Goal: Task Accomplishment & Management: Manage account settings

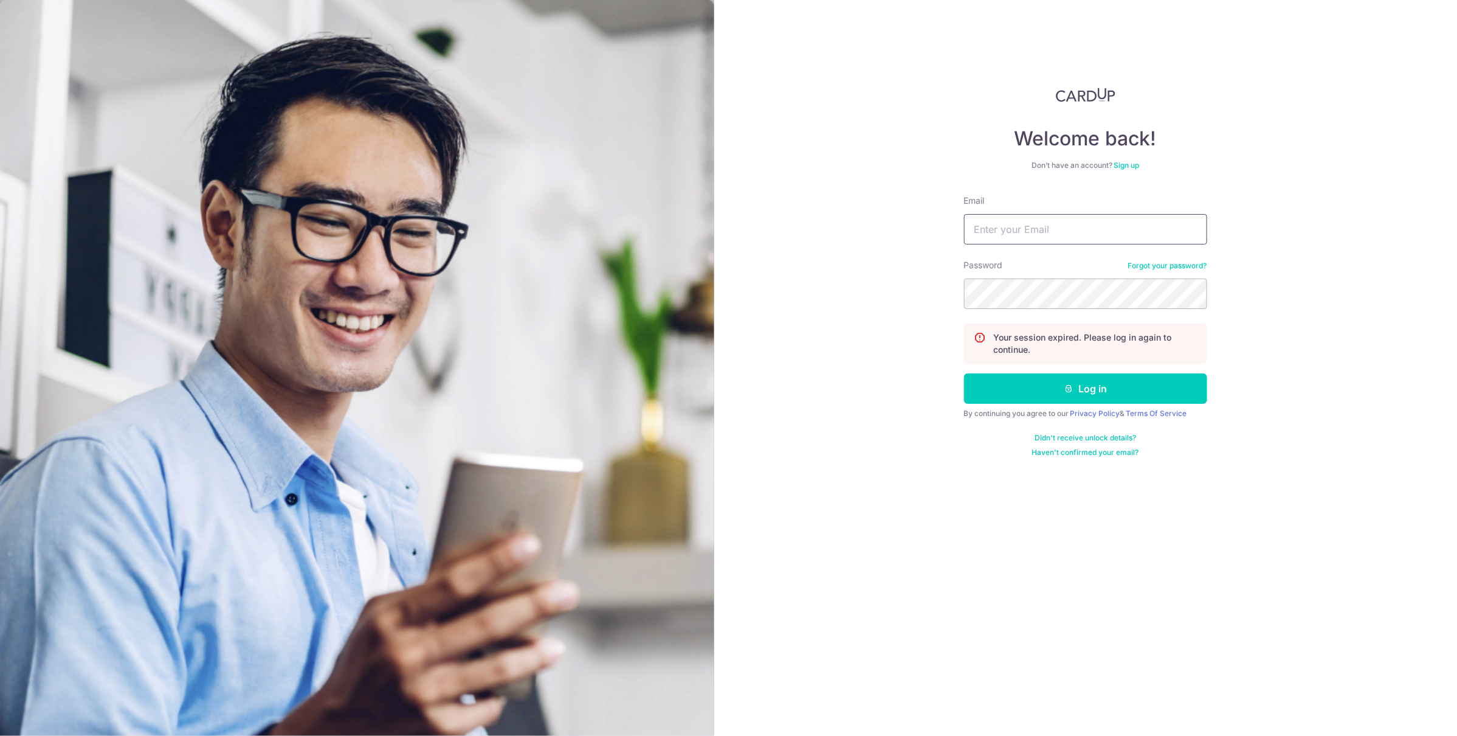
click at [1015, 223] on input "Email" at bounding box center [1085, 229] width 243 height 30
type input "[EMAIL_ADDRESS][DOMAIN_NAME]"
click at [1037, 387] on button "Log in" at bounding box center [1085, 388] width 243 height 30
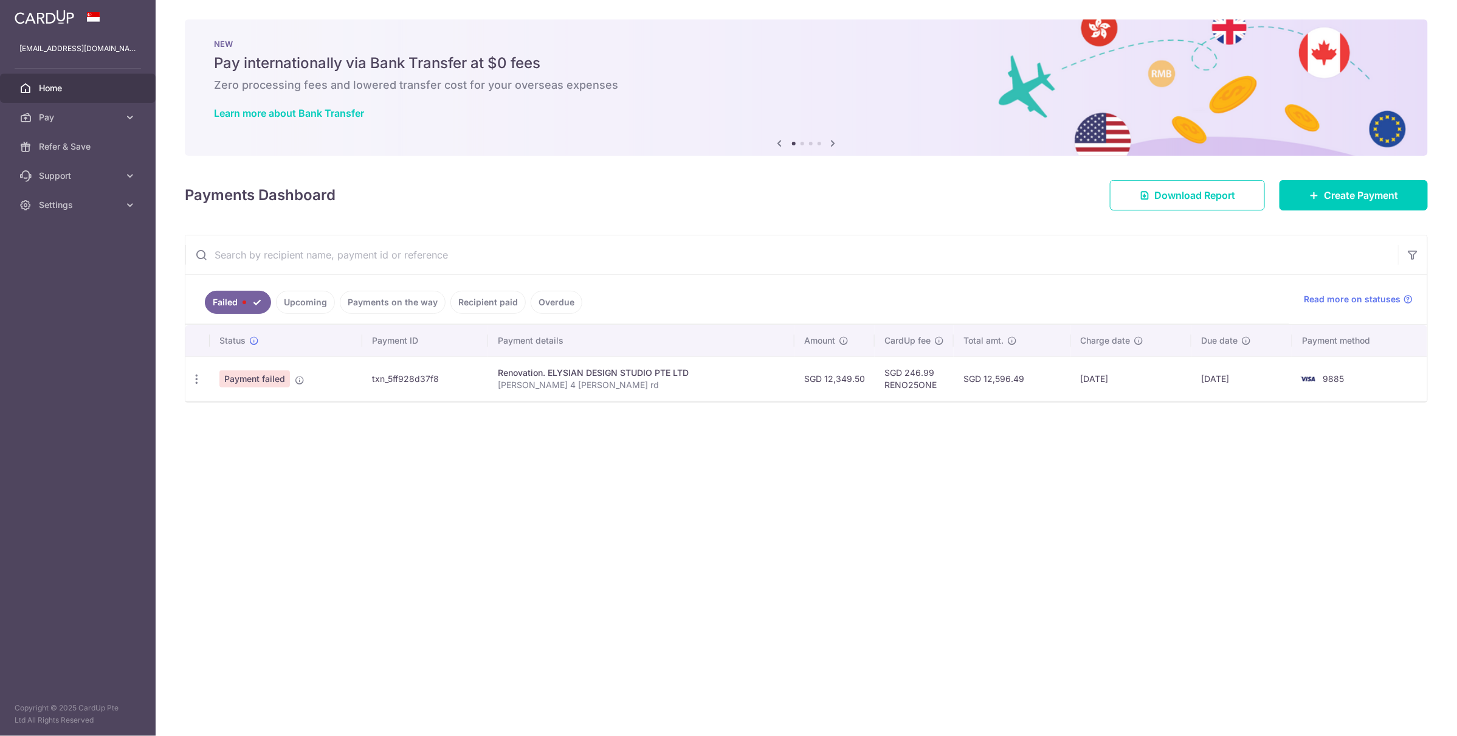
click at [289, 304] on link "Upcoming" at bounding box center [305, 302] width 59 height 23
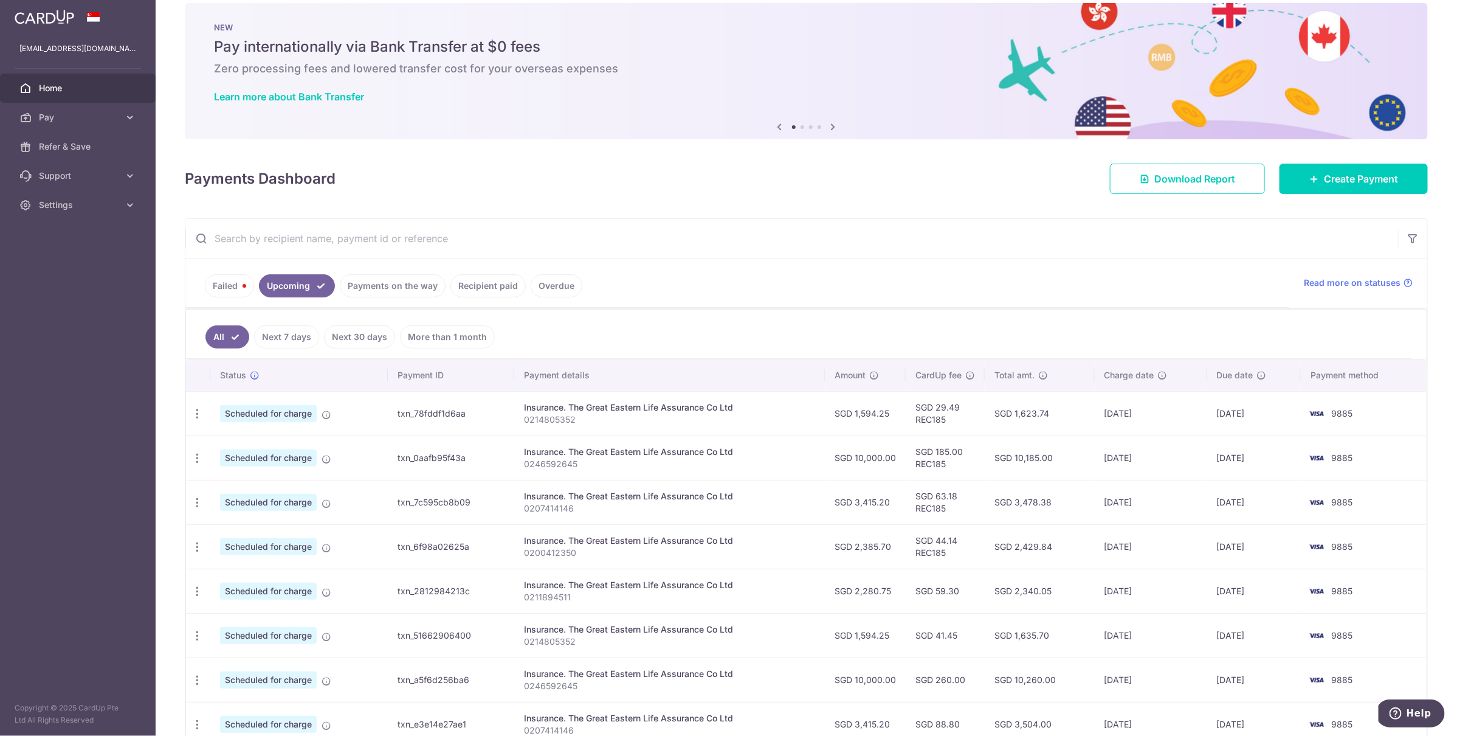
scroll to position [22, 0]
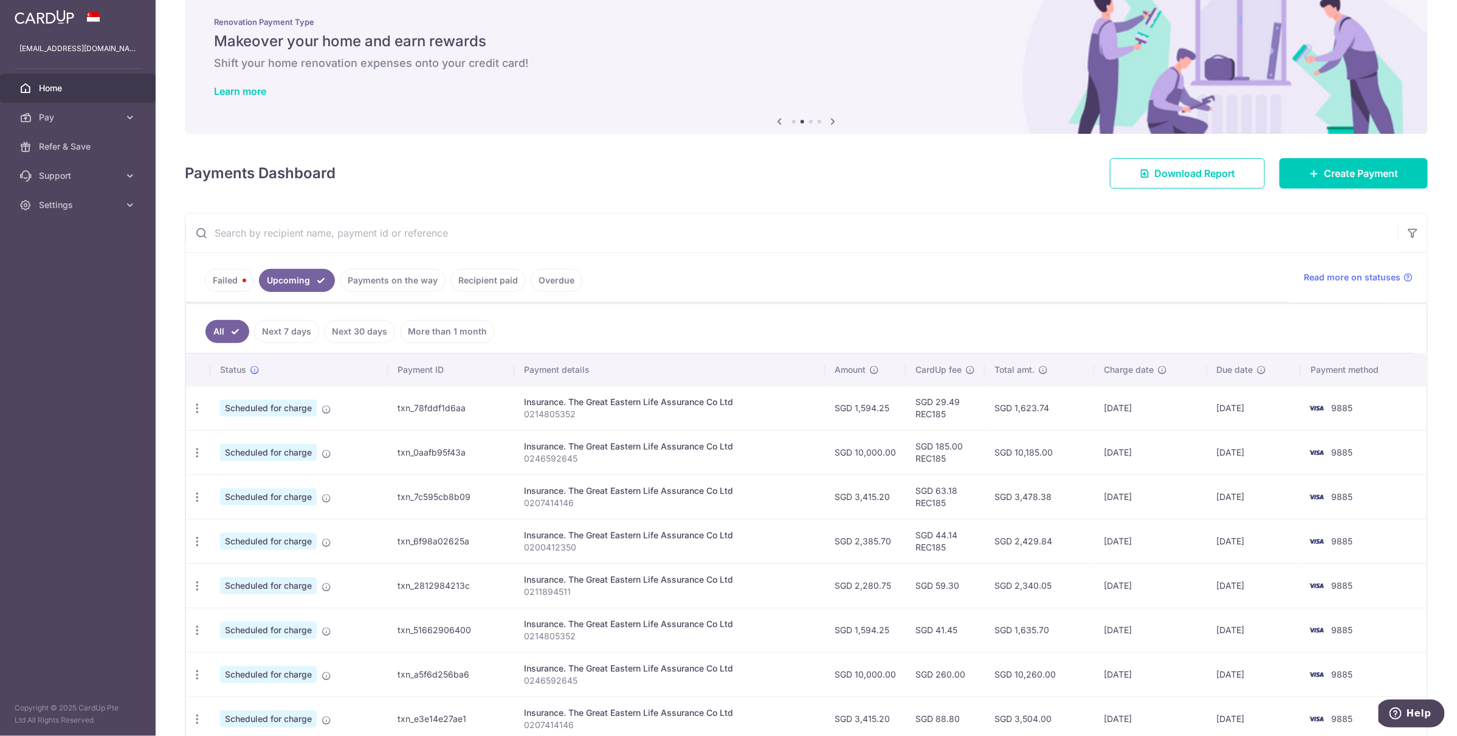
click at [299, 329] on link "Next 7 days" at bounding box center [286, 331] width 65 height 23
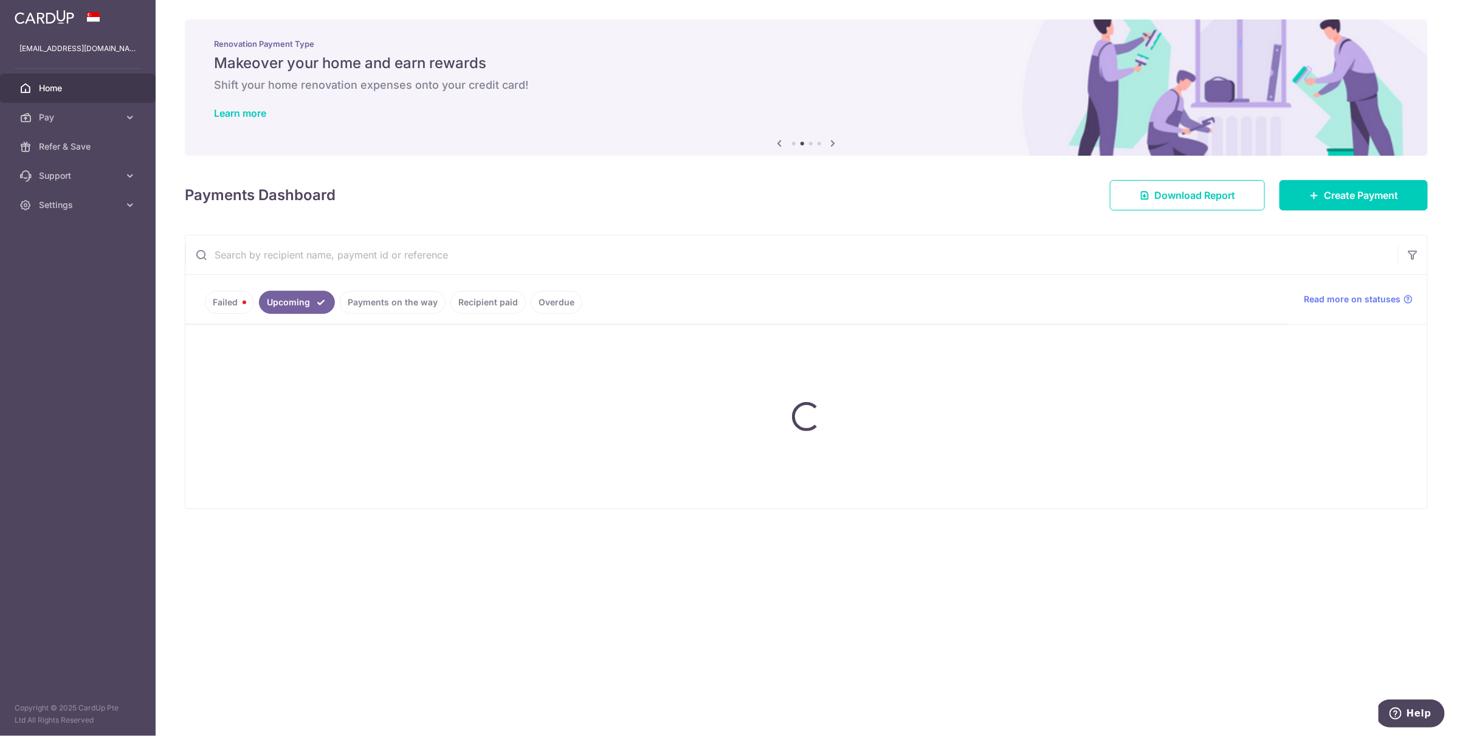
scroll to position [0, 0]
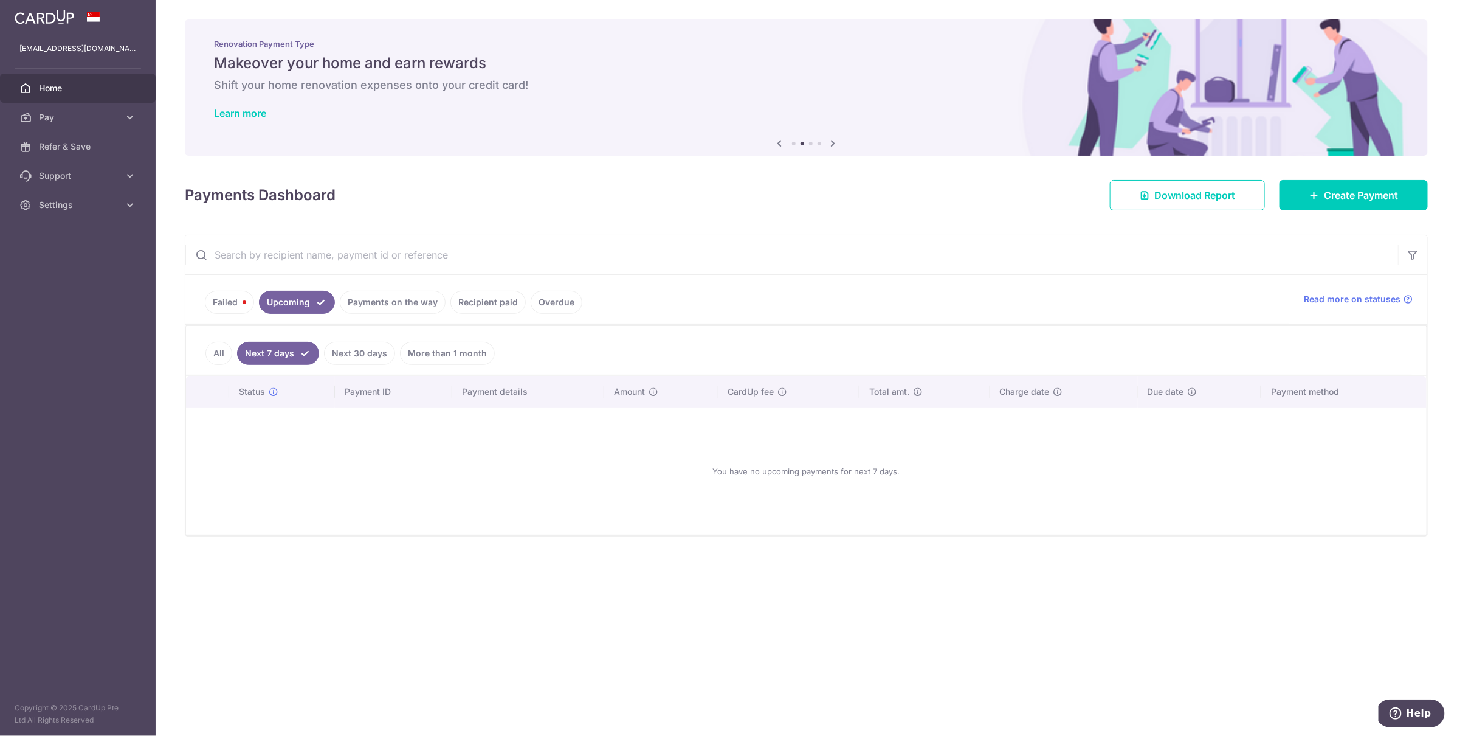
click at [387, 297] on link "Payments on the way" at bounding box center [393, 302] width 106 height 23
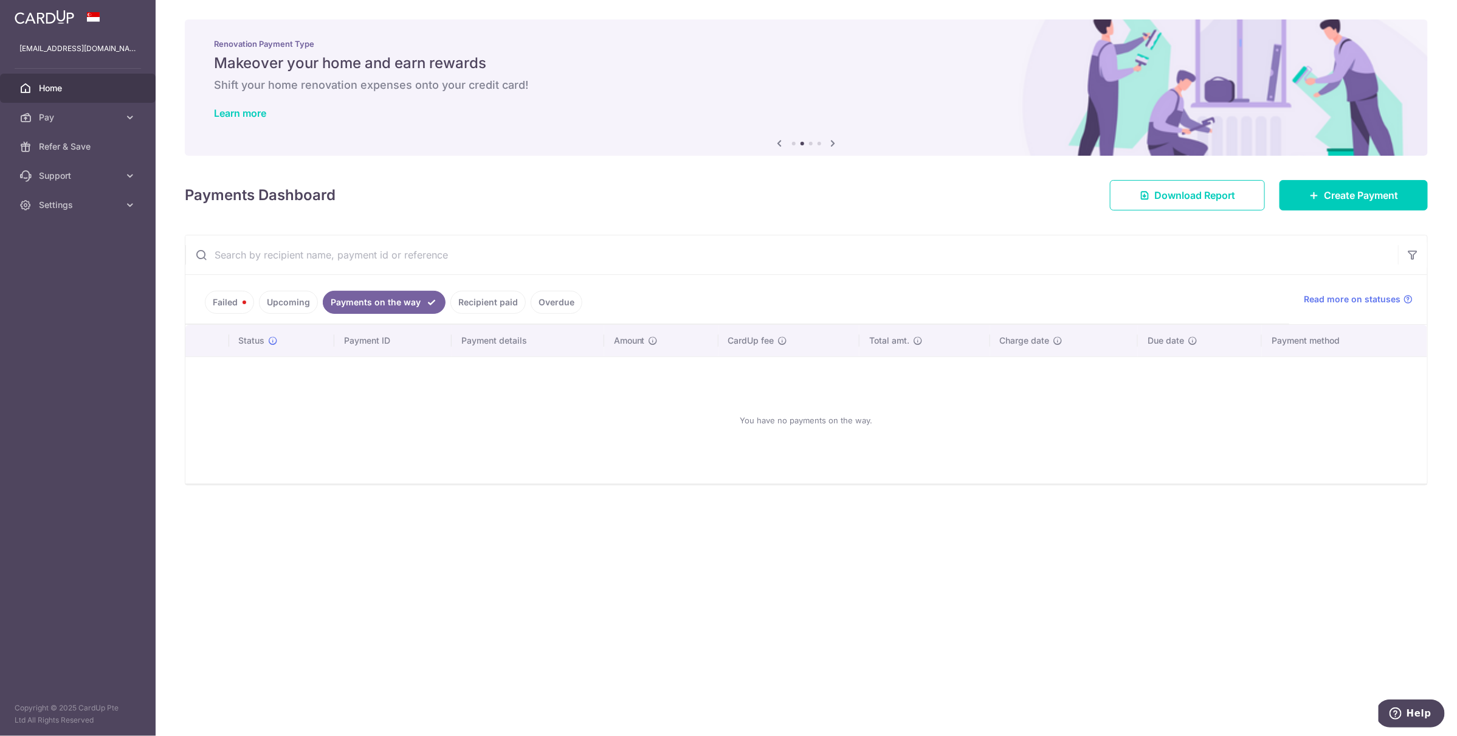
click at [303, 310] on link "Upcoming" at bounding box center [288, 302] width 59 height 23
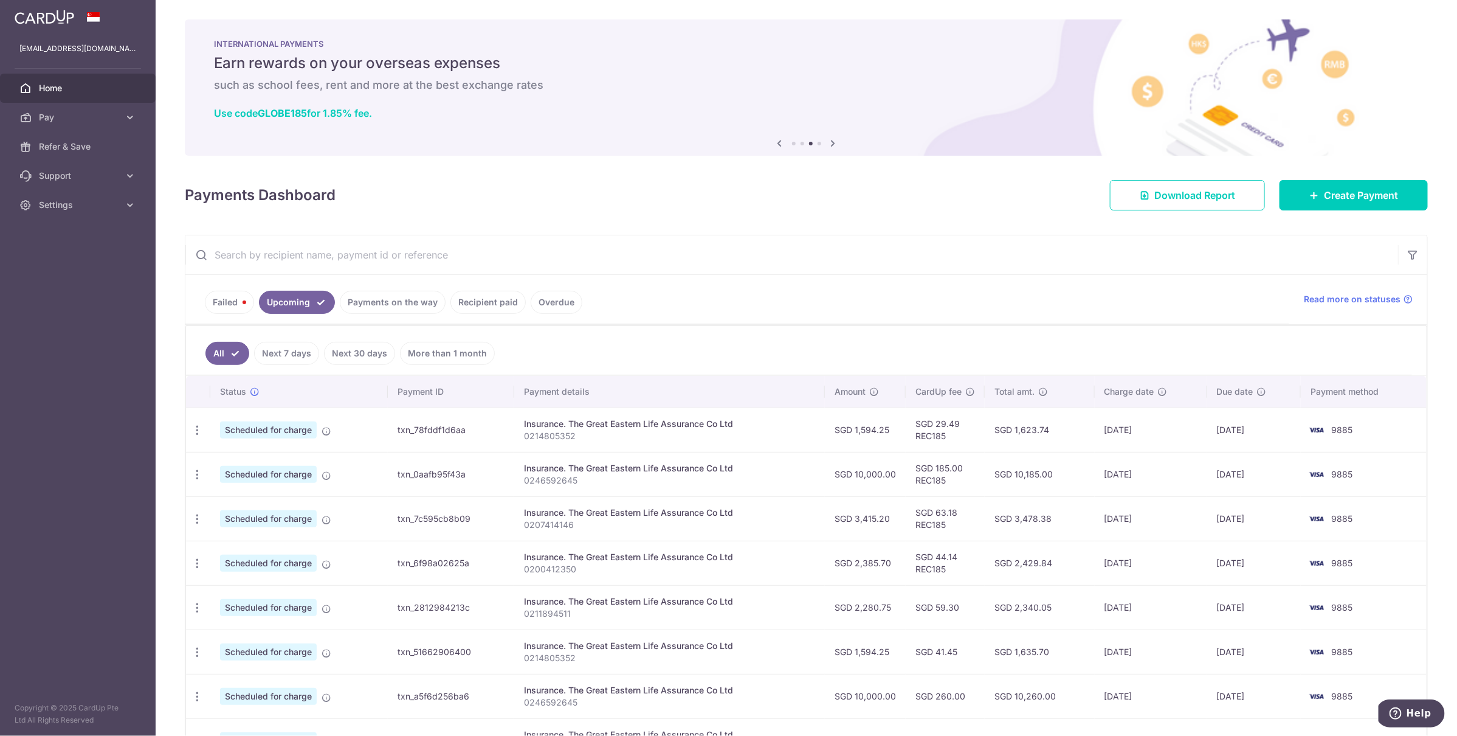
click at [229, 291] on link "Failed" at bounding box center [229, 302] width 49 height 23
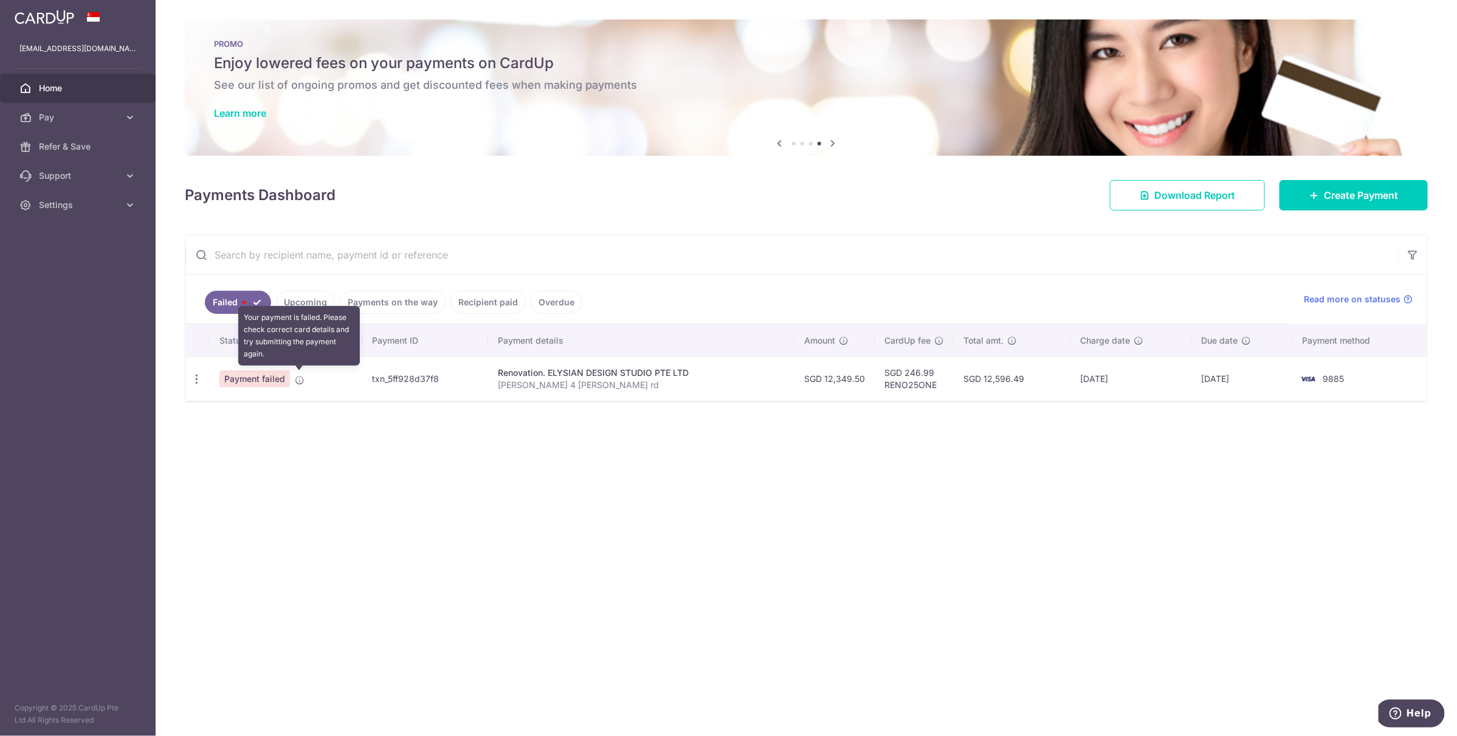
click at [301, 375] on icon at bounding box center [300, 380] width 10 height 10
click at [300, 380] on icon at bounding box center [300, 380] width 10 height 10
click at [300, 376] on icon at bounding box center [300, 380] width 10 height 10
click at [298, 378] on icon at bounding box center [300, 380] width 10 height 10
click at [195, 376] on icon "button" at bounding box center [196, 379] width 13 height 13
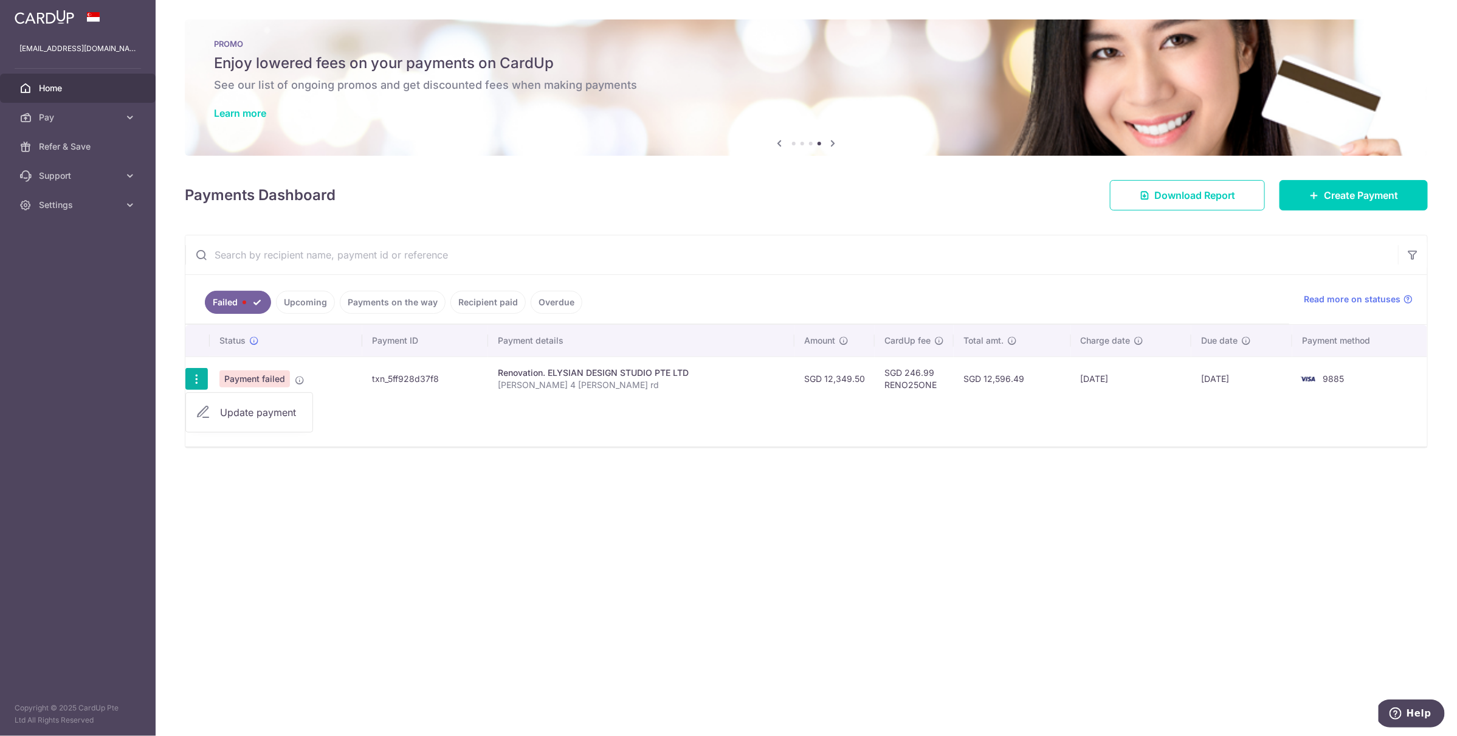
click at [222, 405] on span "Update payment" at bounding box center [261, 412] width 83 height 15
radio input "true"
type input "12,349.50"
type input "[PERSON_NAME] 4 [PERSON_NAME] rd"
type input "30%"
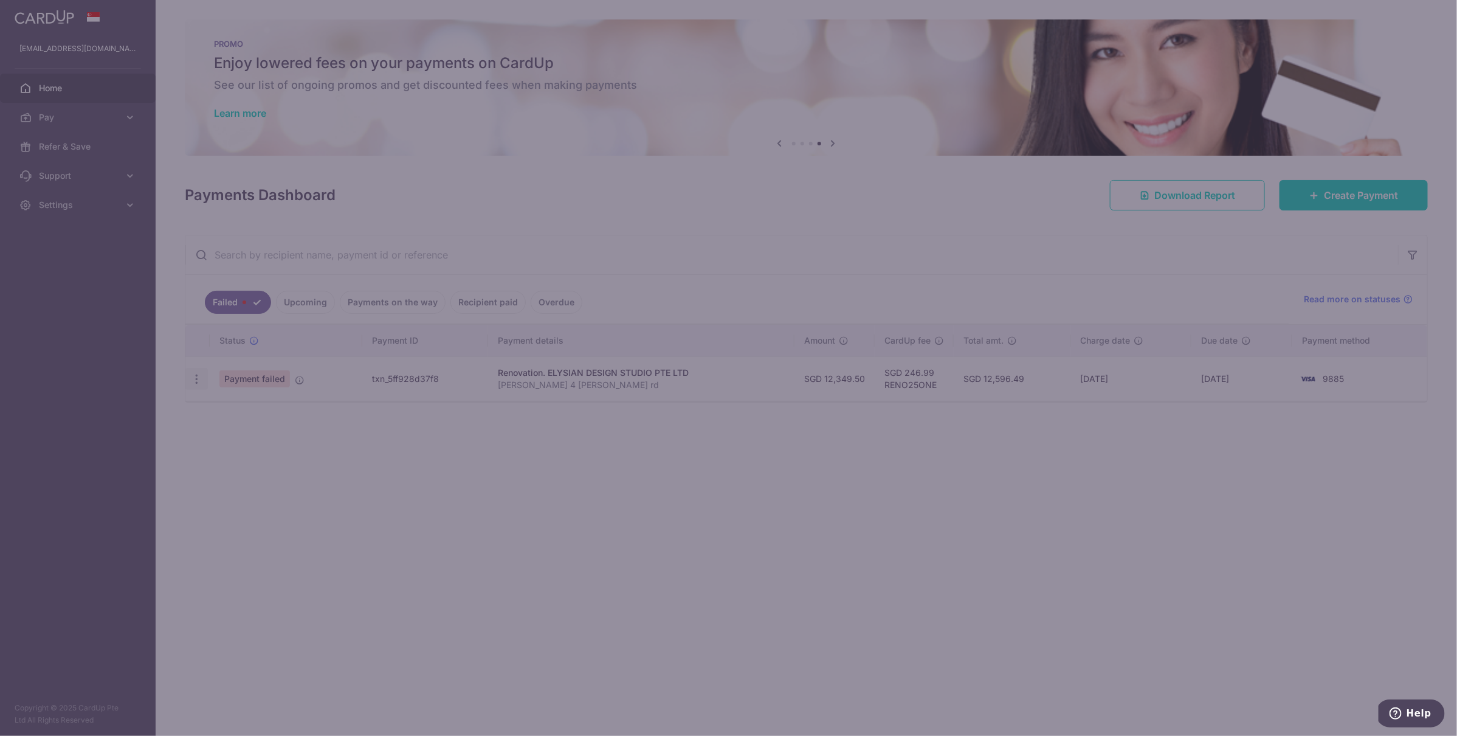
type input "RENO25ONE"
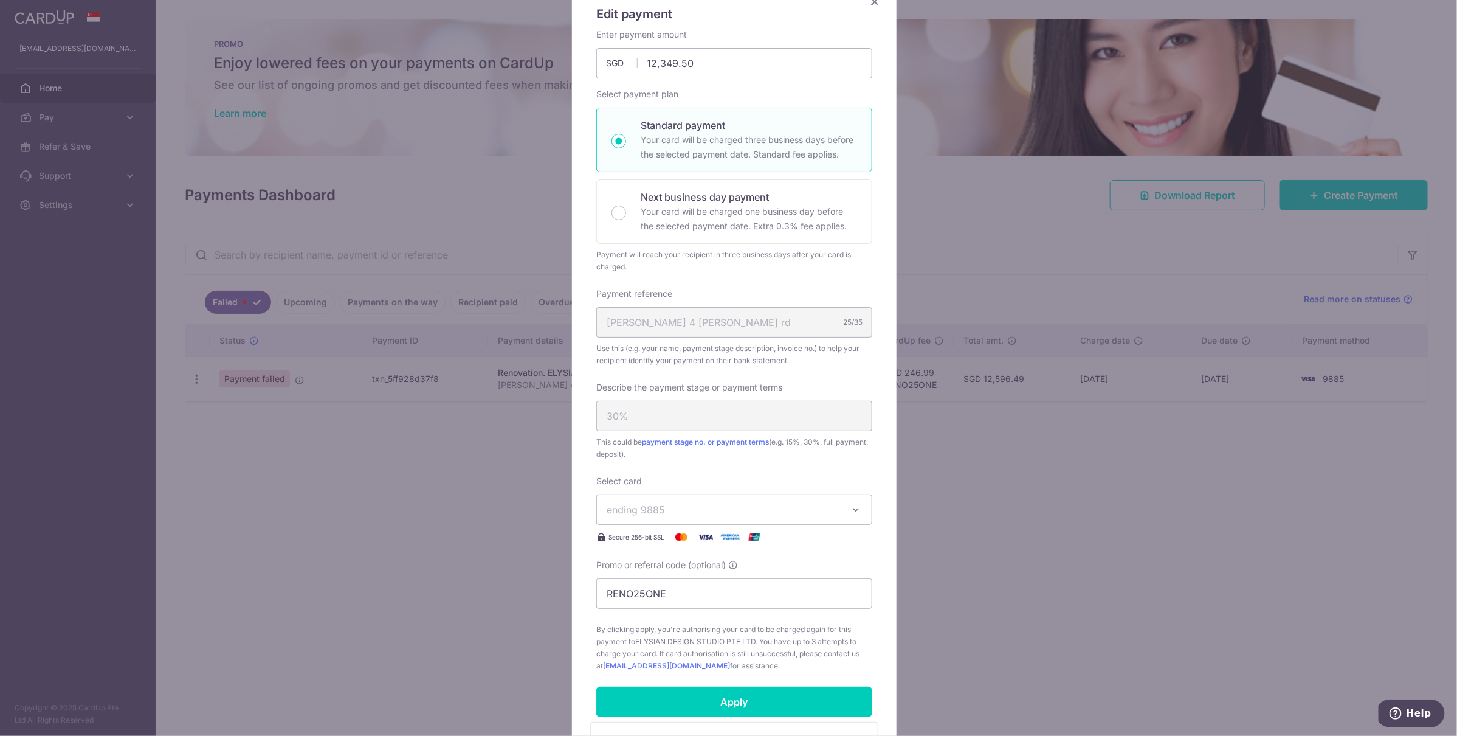
scroll to position [339, 0]
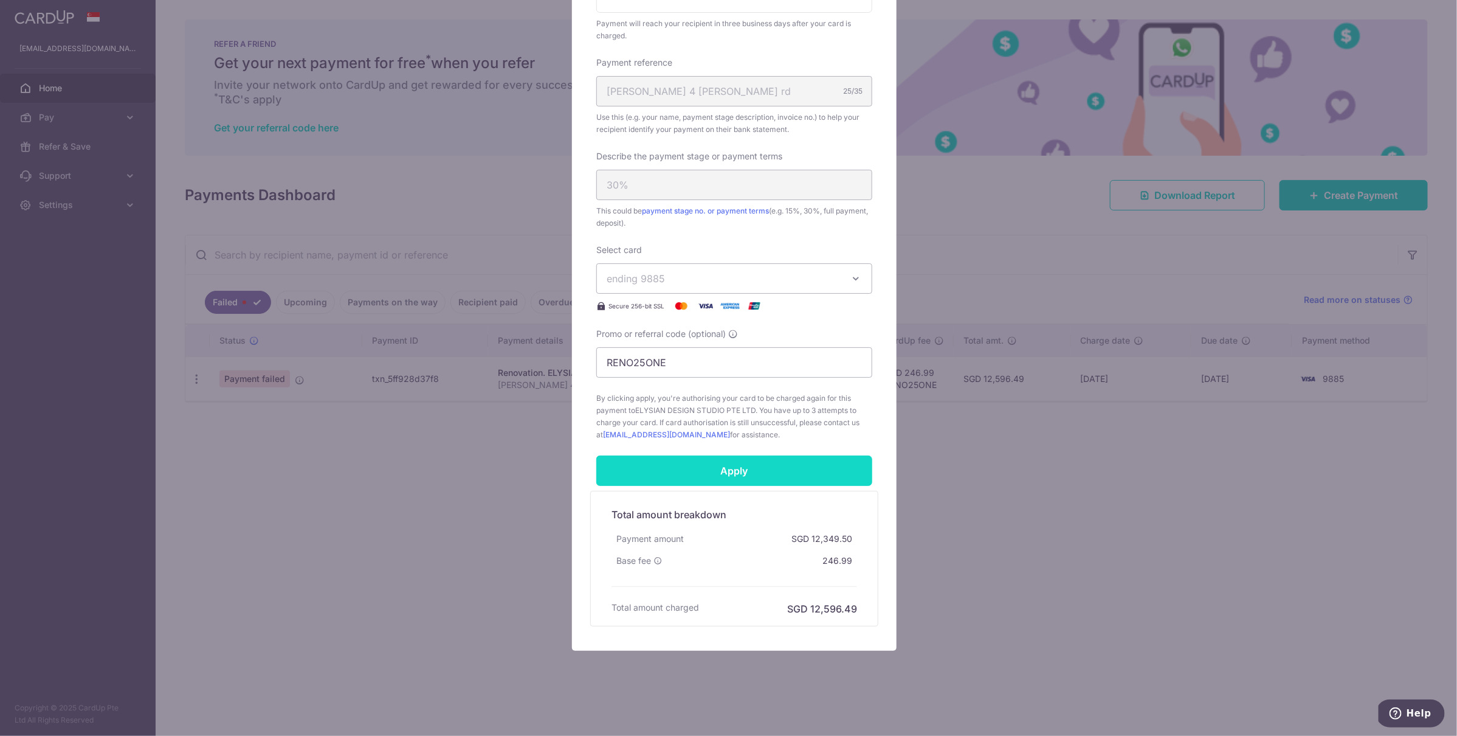
click at [758, 470] on input "Apply" at bounding box center [734, 470] width 276 height 30
